Goal: Task Accomplishment & Management: Complete application form

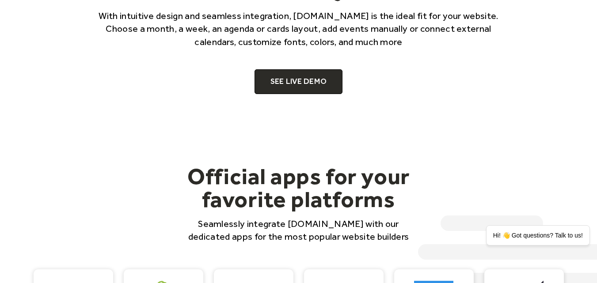
scroll to position [486, 0]
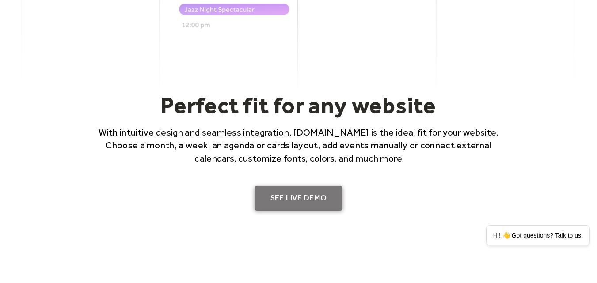
click at [284, 199] on link "SEE LIVE DEMO" at bounding box center [299, 198] width 88 height 25
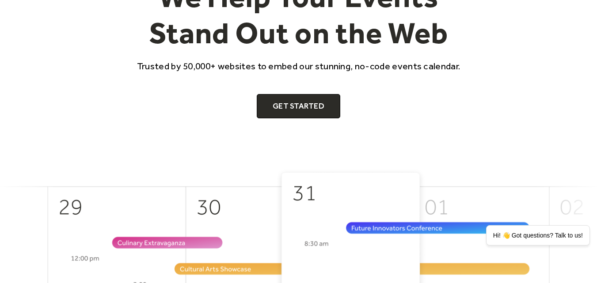
scroll to position [265, 0]
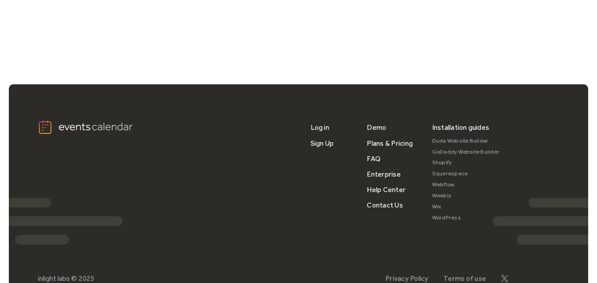
scroll to position [575, 0]
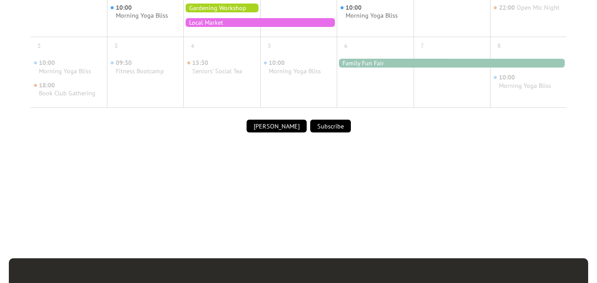
click at [284, 124] on button "Submit Event" at bounding box center [277, 126] width 60 height 13
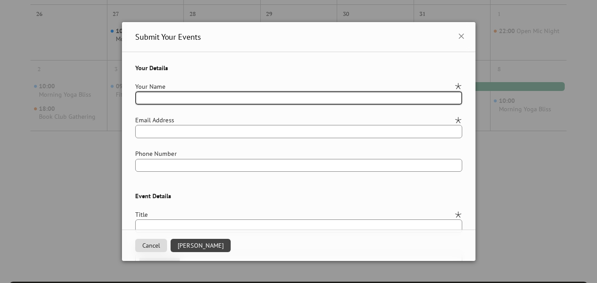
scroll to position [530, 0]
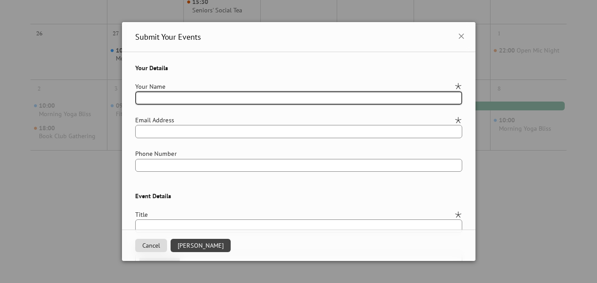
click at [374, 95] on input "text" at bounding box center [298, 98] width 327 height 13
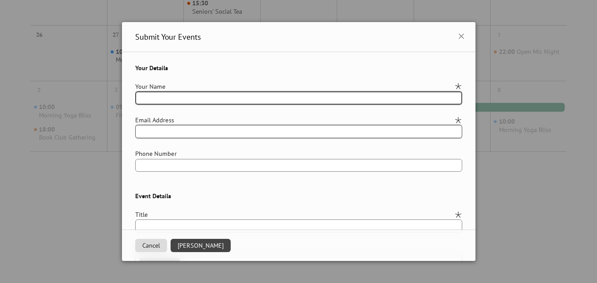
click at [343, 132] on input "email" at bounding box center [298, 131] width 327 height 13
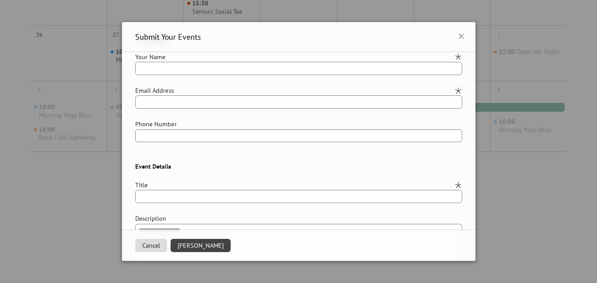
scroll to position [221, 0]
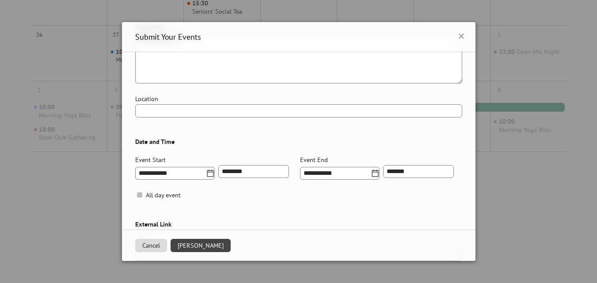
click at [141, 246] on button "Cancel" at bounding box center [151, 245] width 32 height 13
